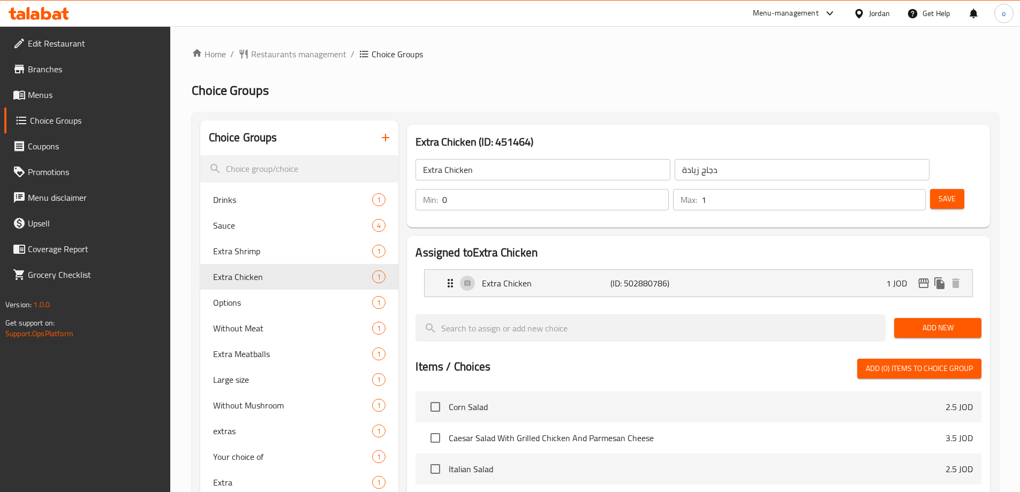
click at [876, 14] on div "Jordan" at bounding box center [879, 13] width 21 height 12
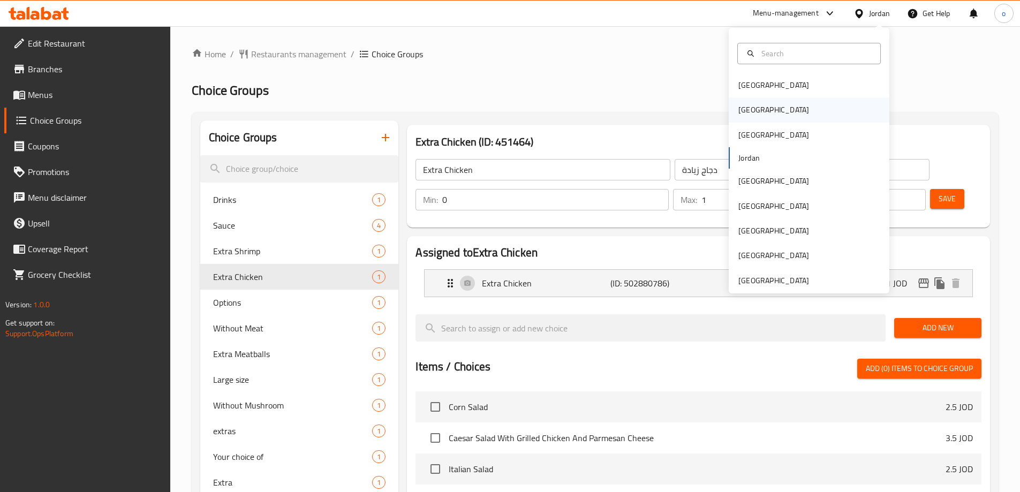
click at [756, 114] on div "[GEOGRAPHIC_DATA]" at bounding box center [774, 109] width 88 height 25
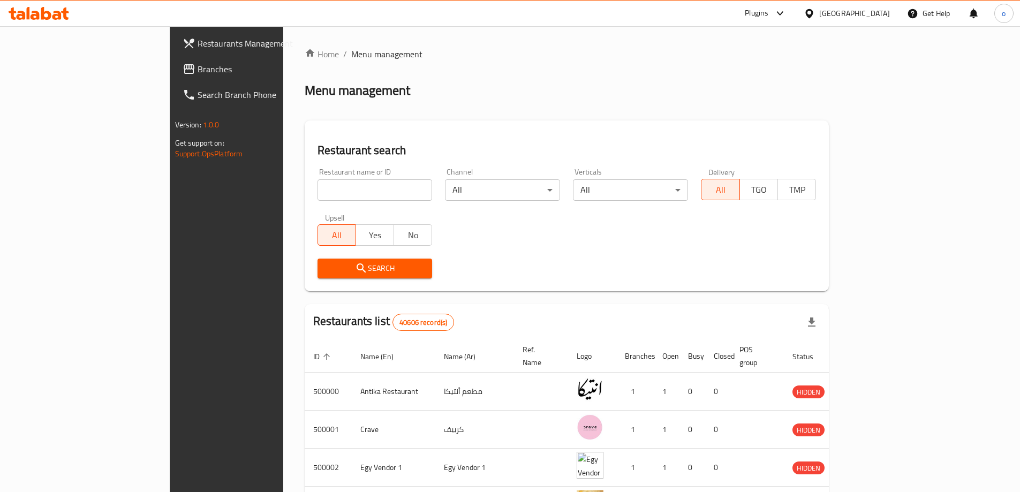
click at [198, 72] on span "Branches" at bounding box center [265, 69] width 134 height 13
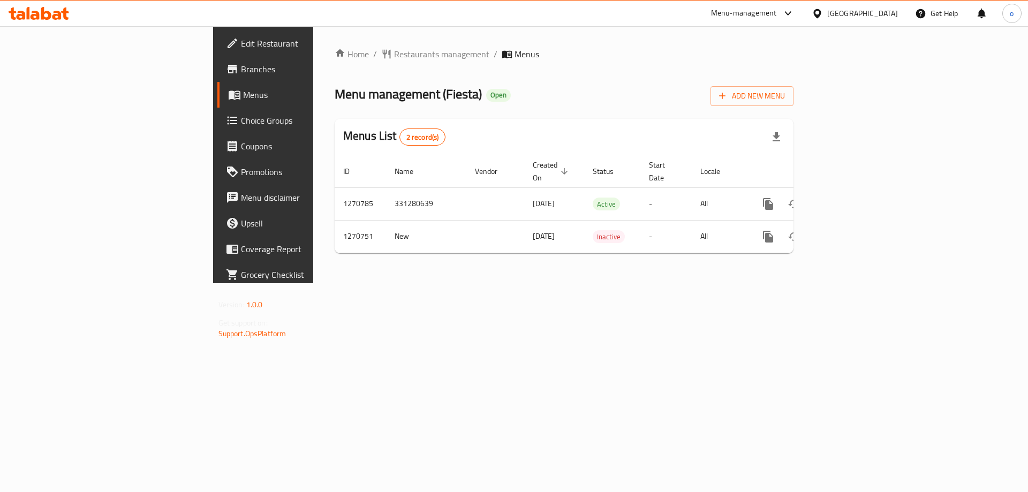
click at [241, 115] on span "Choice Groups" at bounding box center [309, 120] width 136 height 13
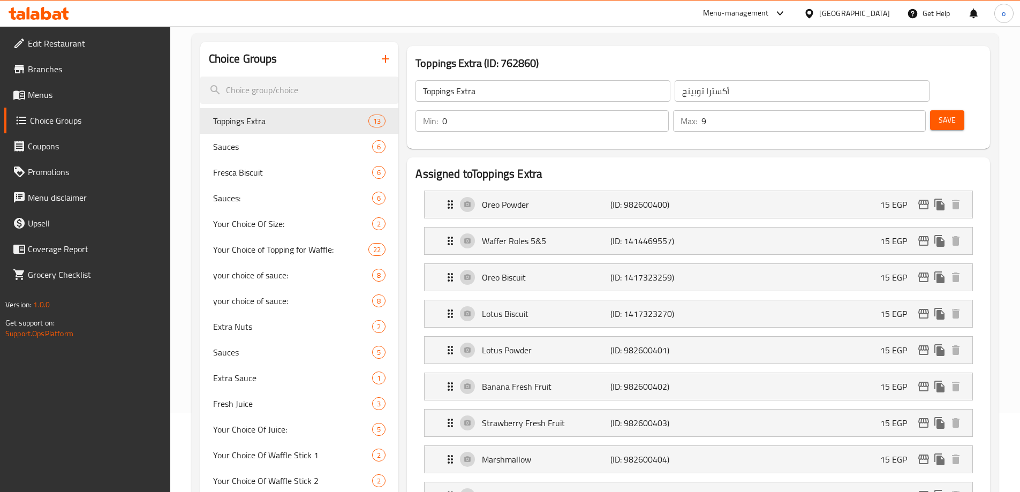
scroll to position [214, 0]
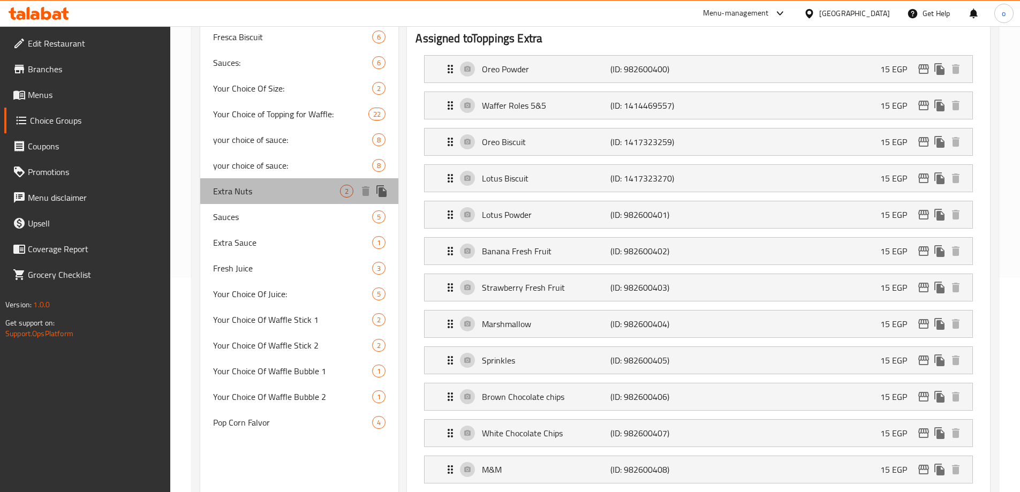
click at [257, 191] on span "Extra Nuts" at bounding box center [276, 191] width 127 height 13
type input "Extra Nuts"
type input "إكسترا مكسرات"
type input "2"
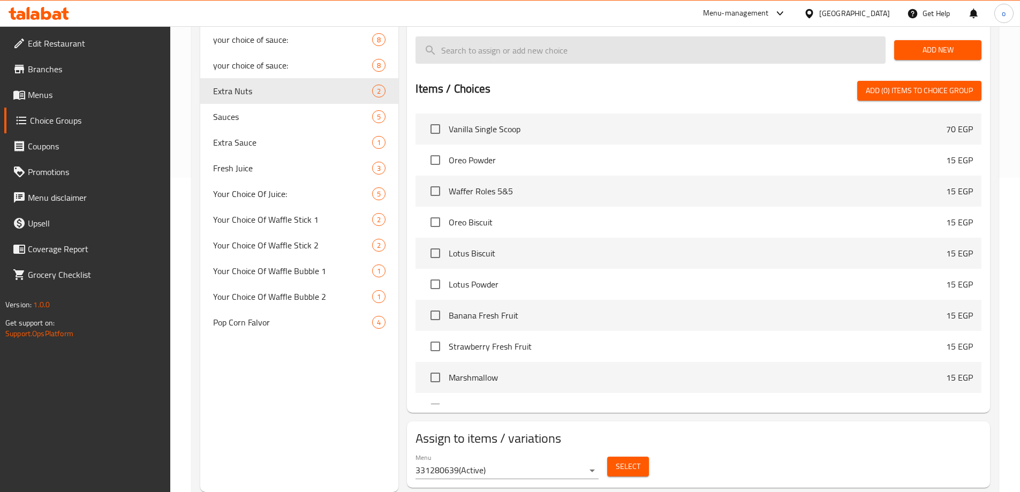
scroll to position [0, 0]
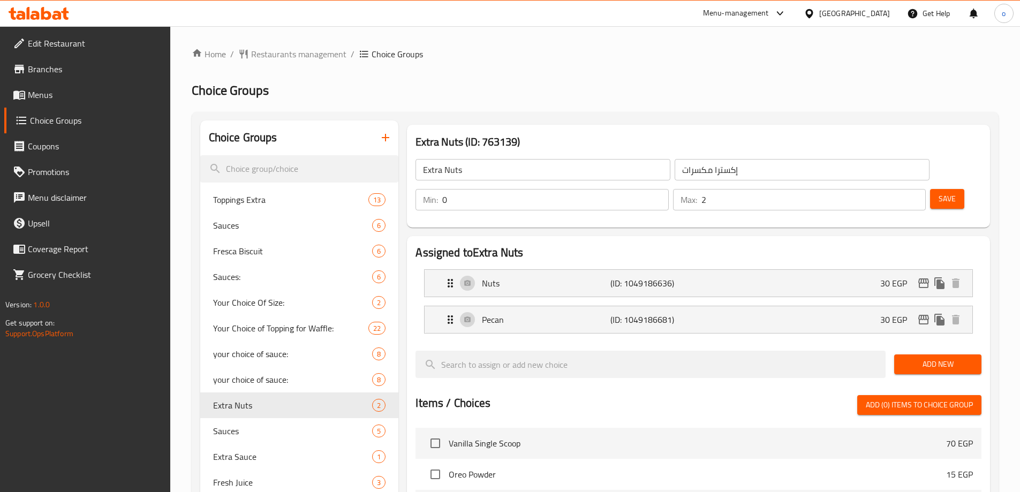
drag, startPoint x: 545, startPoint y: 78, endPoint x: 410, endPoint y: 12, distance: 149.7
click at [545, 78] on div "Home / Restaurants management / Choice Groups Choice Groups Choice Groups Toppi…" at bounding box center [595, 432] width 807 height 768
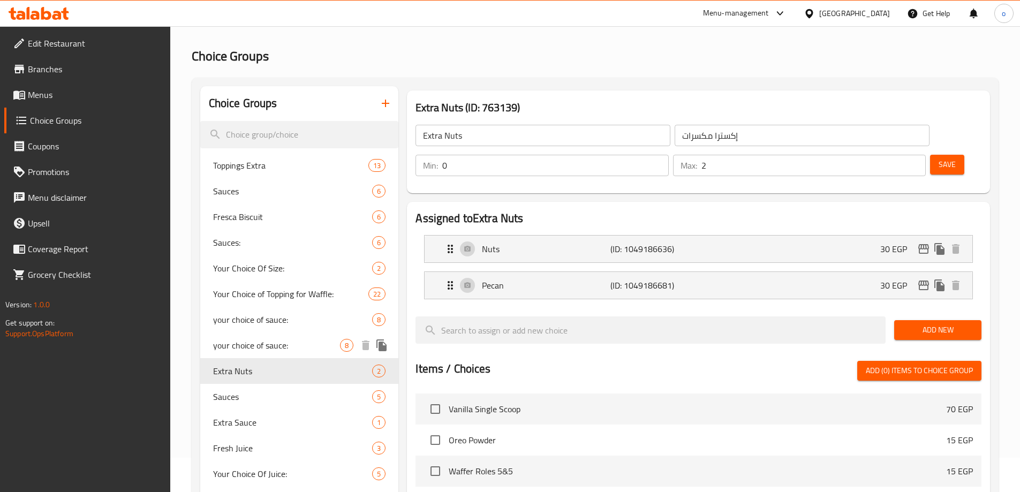
scroll to position [54, 0]
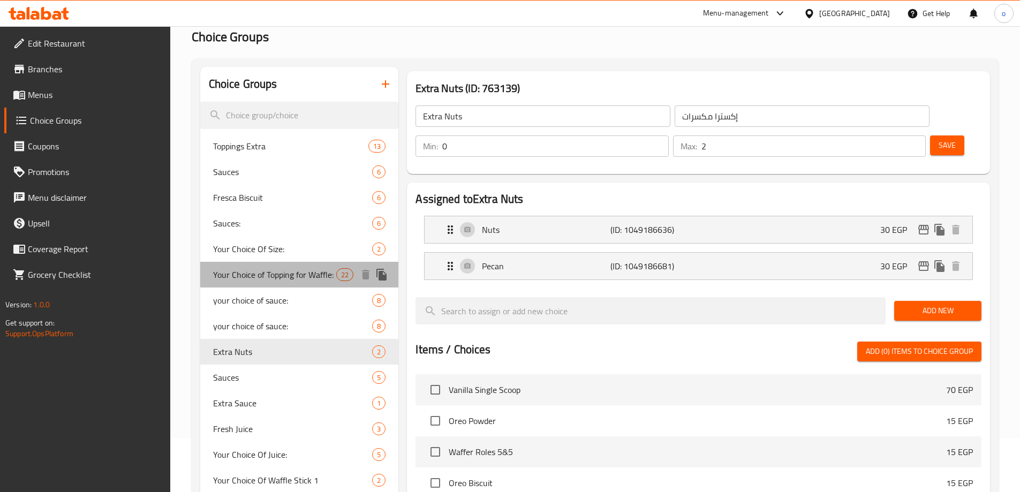
click at [266, 272] on span "Your Choice of Topping for Waffle:" at bounding box center [275, 274] width 124 height 13
type input "Your Choice of Topping for Waffle:"
type input "اختيارك من إضافة للوافل:"
type input "4"
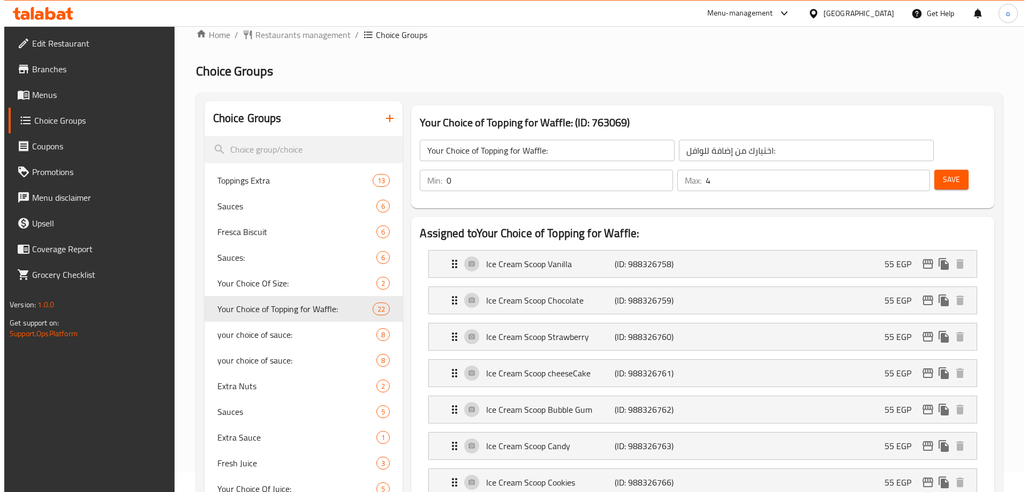
scroll to position [0, 0]
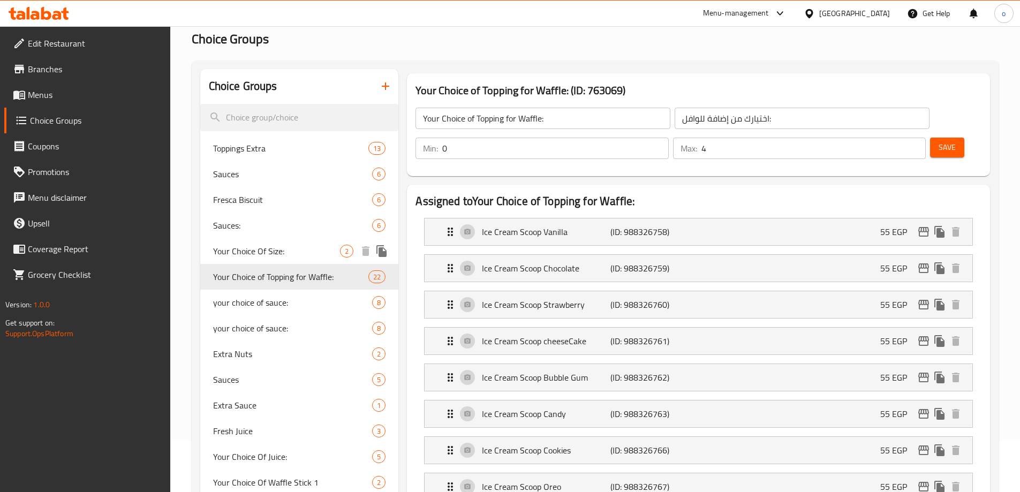
scroll to position [161, 0]
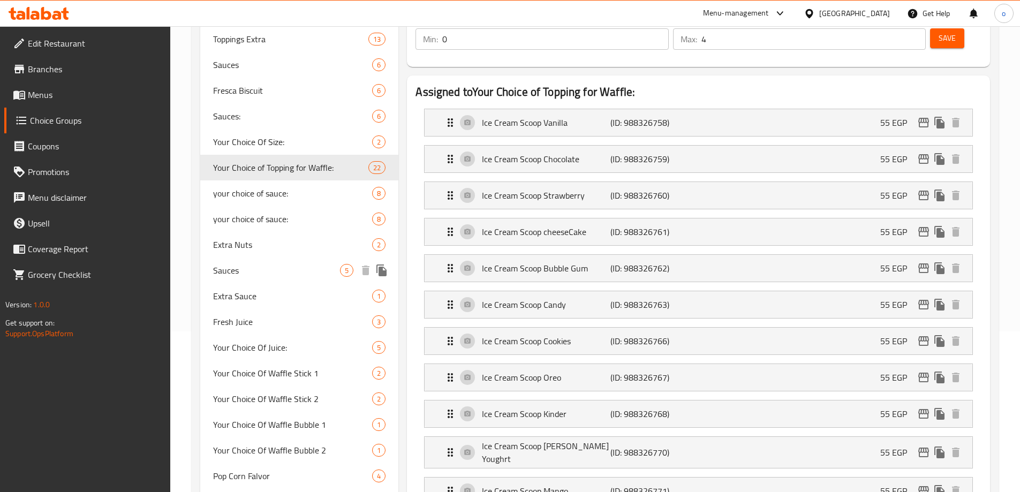
click at [275, 255] on div "Extra Nuts 2" at bounding box center [299, 245] width 199 height 26
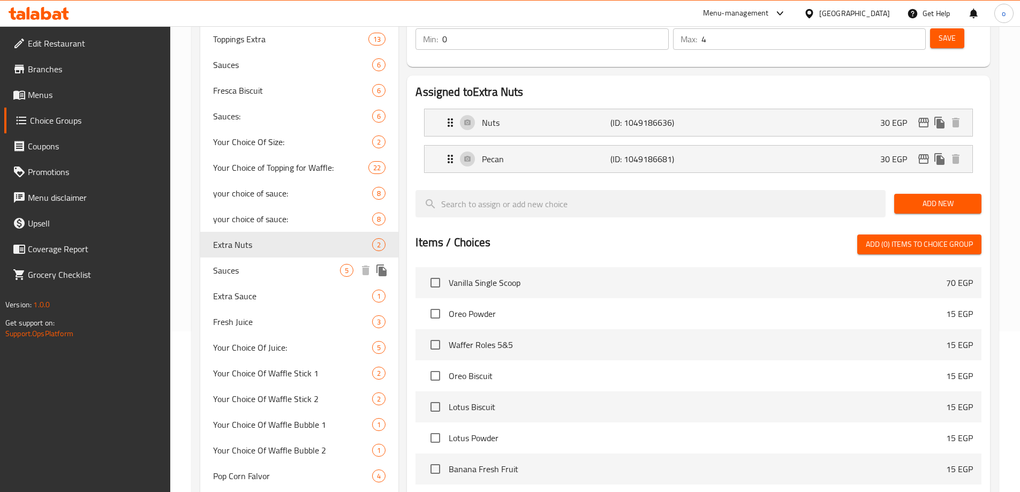
type input "Extra Nuts"
type input "إكسترا مكسرات"
type input "2"
click at [296, 177] on div "Your Choice of Topping for Waffle: 22" at bounding box center [299, 168] width 199 height 26
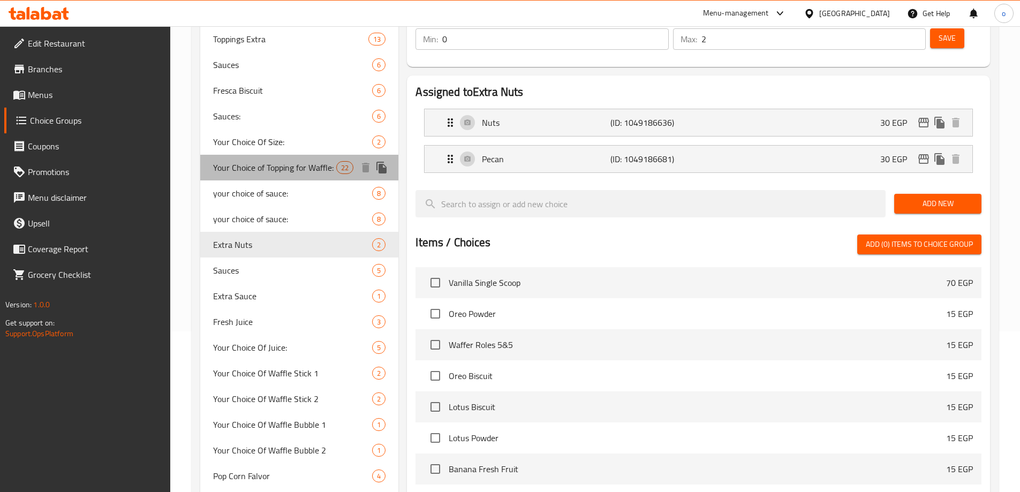
type input "Your Choice of Topping for Waffle:"
type input "اختيارك من إضافة للوافل:"
type input "4"
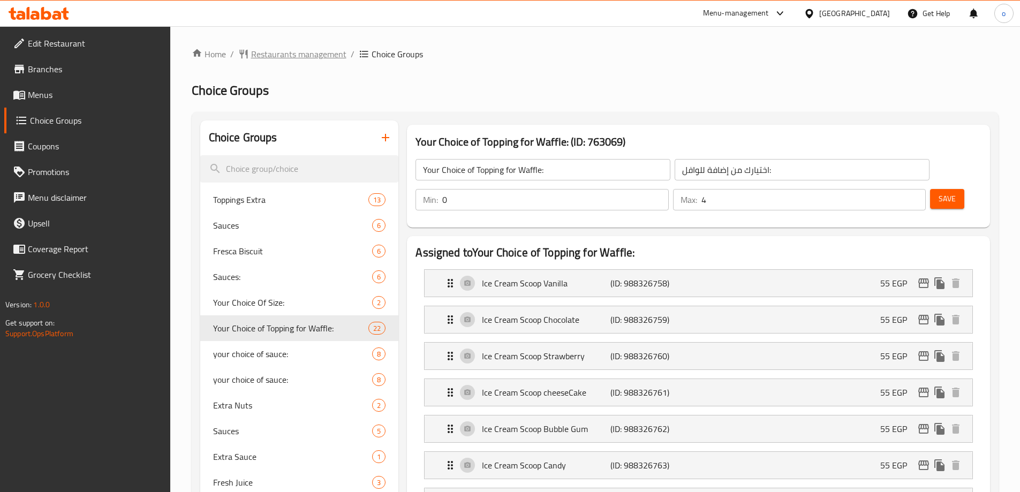
click at [296, 61] on span "Restaurants management" at bounding box center [298, 54] width 95 height 13
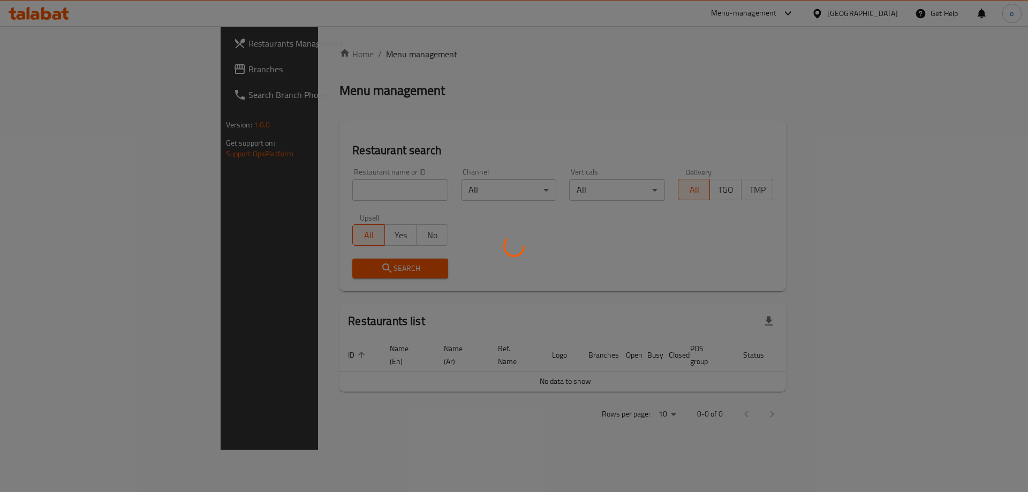
click at [87, 76] on div at bounding box center [514, 246] width 1028 height 492
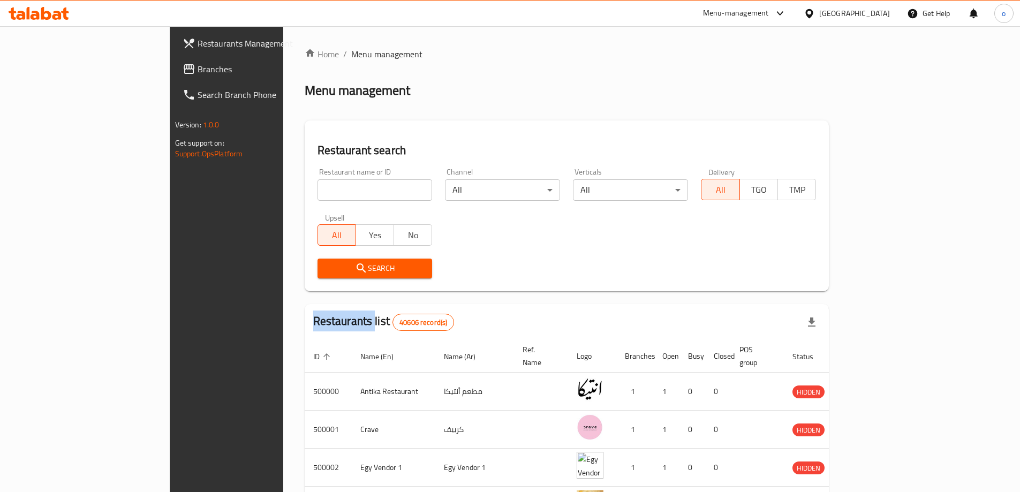
click at [198, 71] on span "Branches" at bounding box center [265, 69] width 134 height 13
